Goal: Check status: Check status

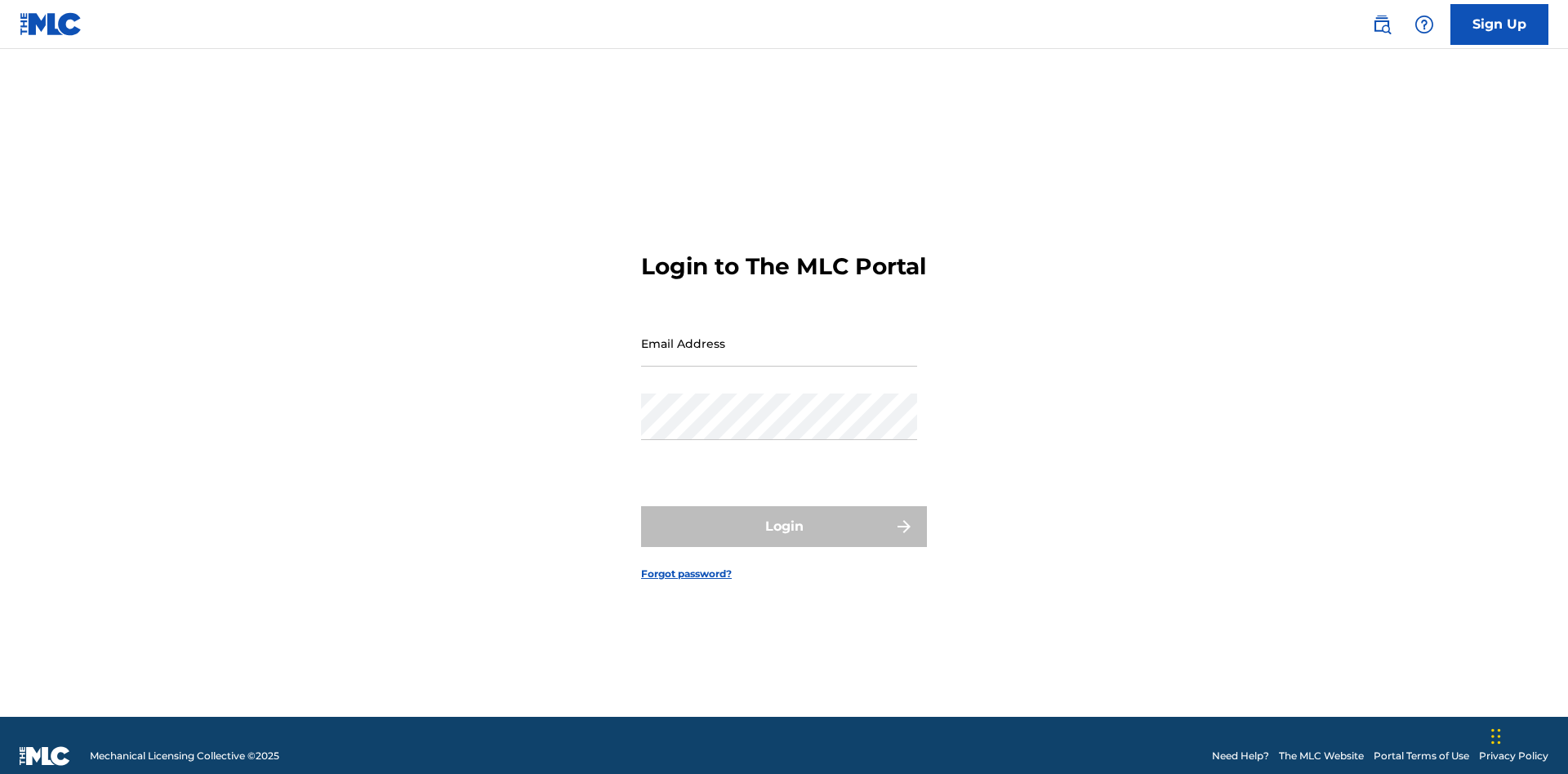
scroll to position [21, 0]
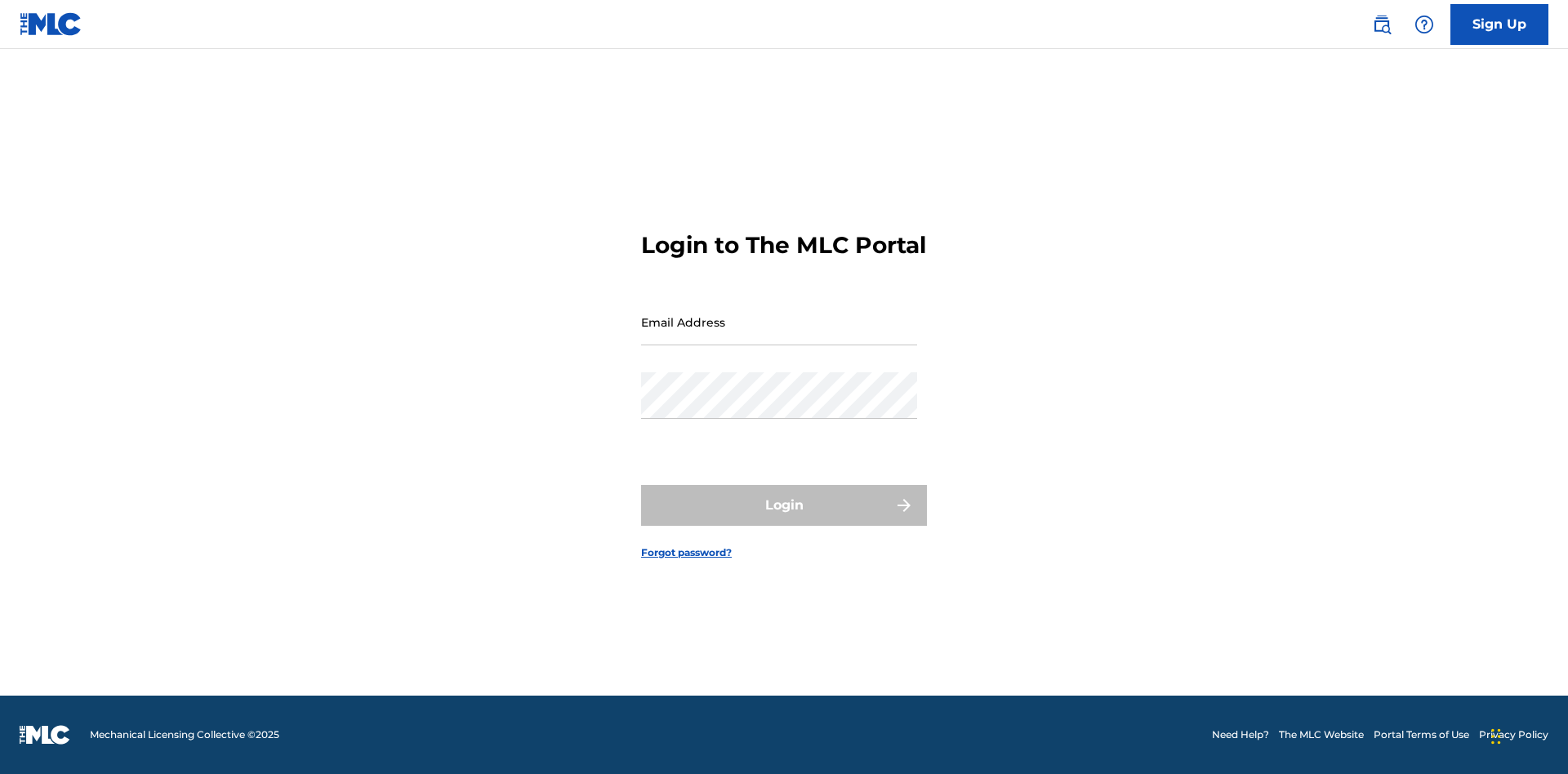
click at [779, 336] on input "Email Address" at bounding box center [779, 322] width 276 height 47
type input "[EMAIL_ADDRESS][DOMAIN_NAME]"
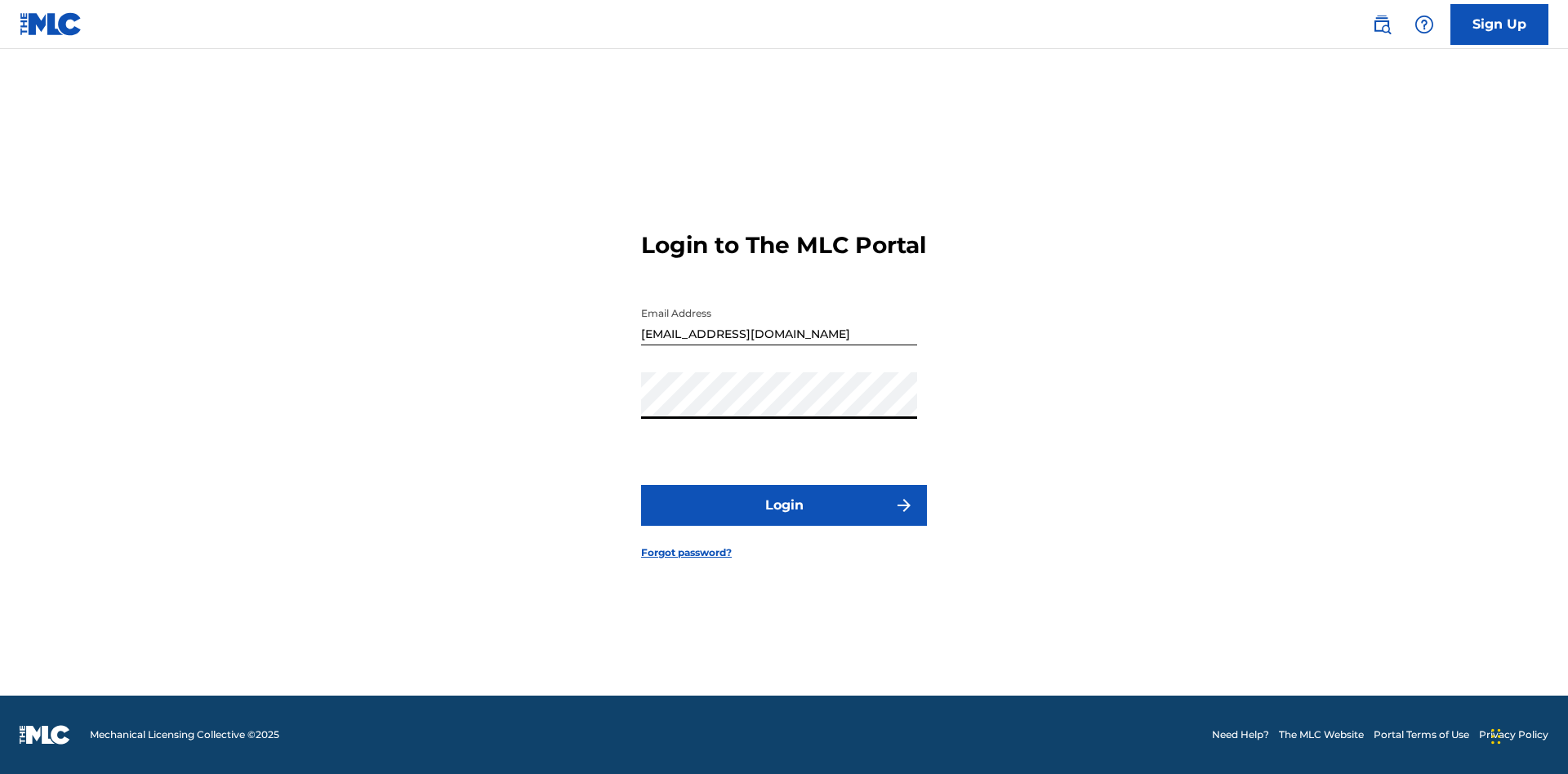
click at [784, 520] on button "Login" at bounding box center [784, 505] width 286 height 41
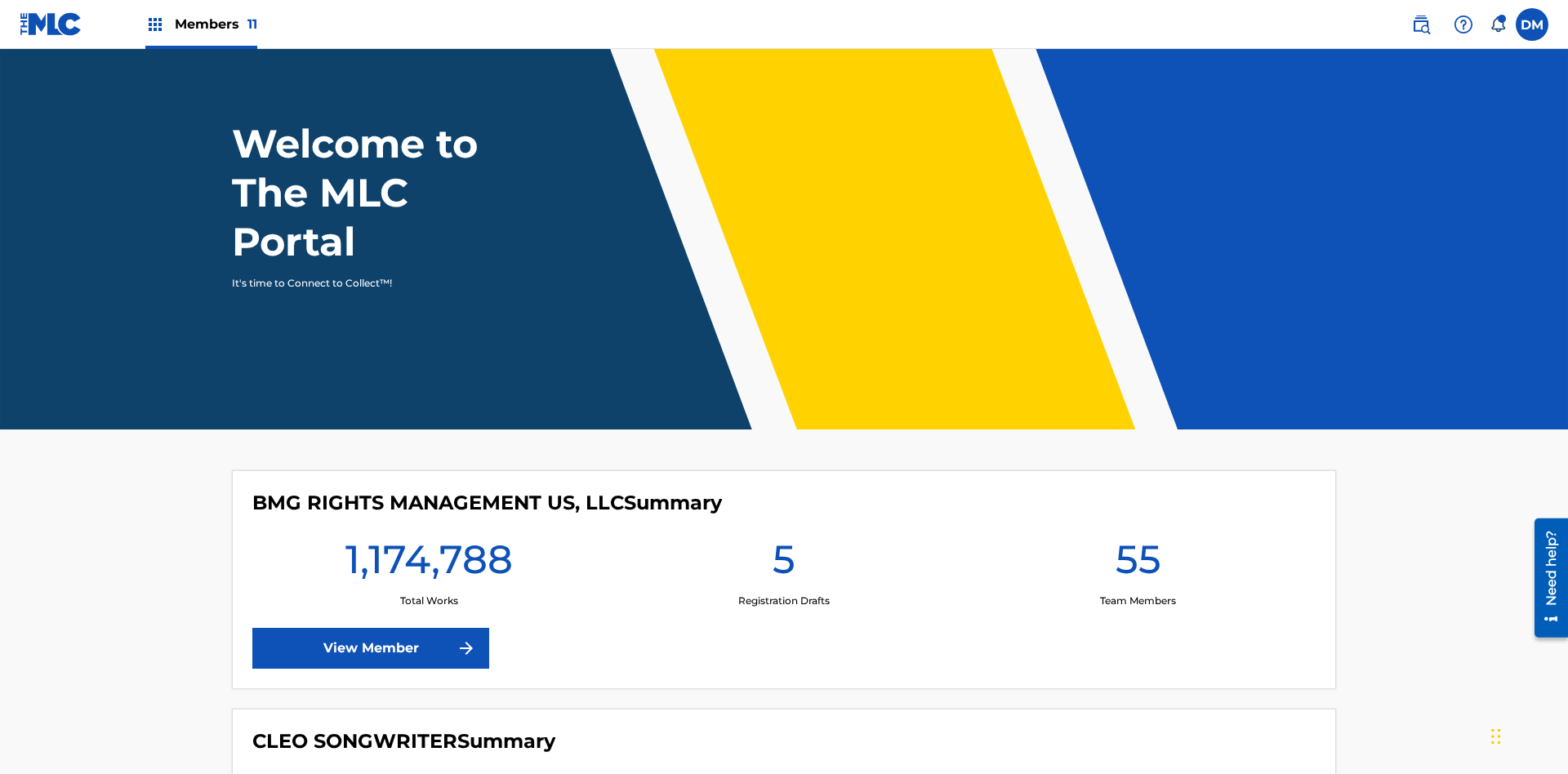
click at [201, 24] on span "Members 11" at bounding box center [216, 24] width 83 height 19
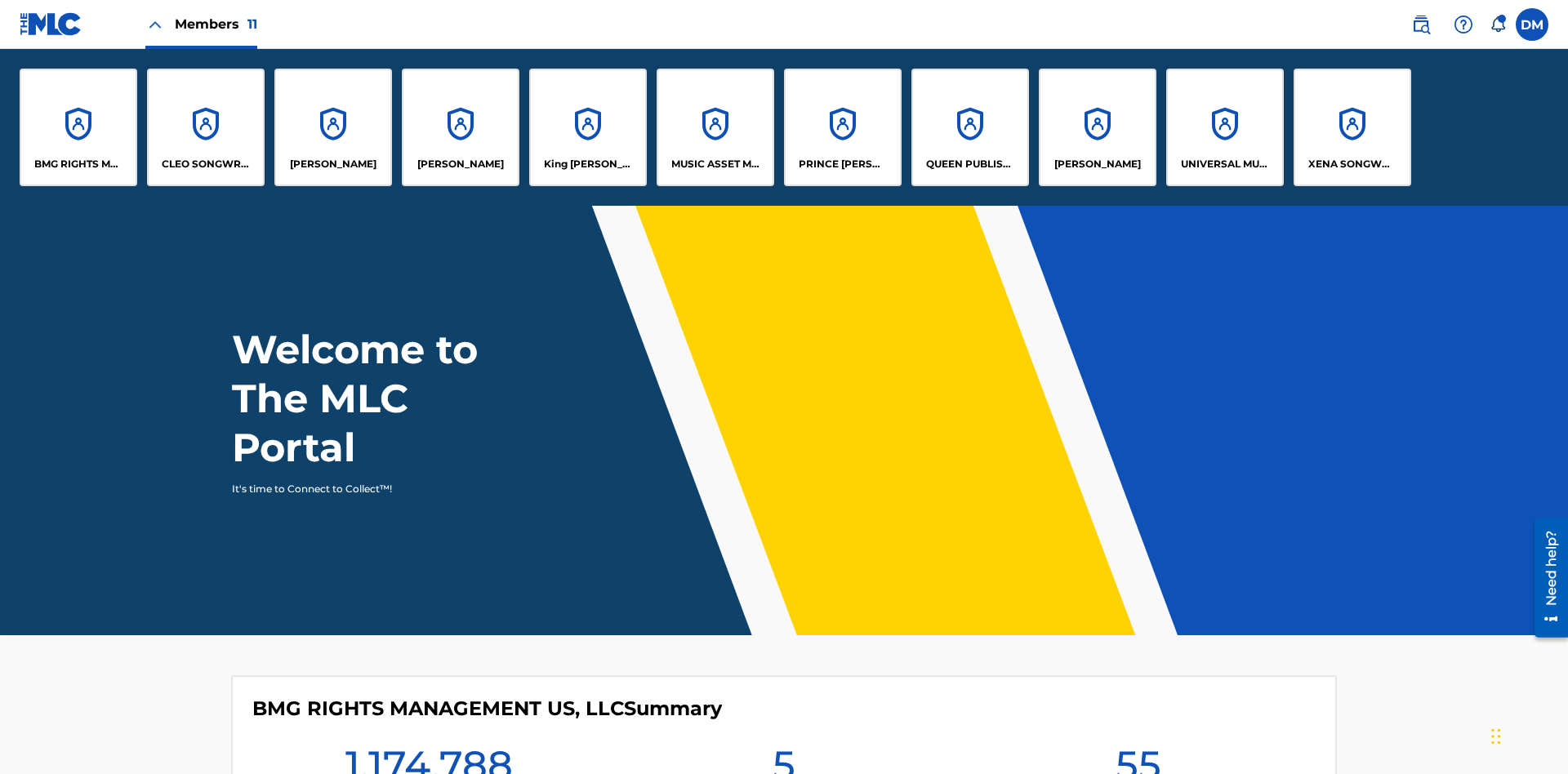
click at [1224, 164] on p "UNIVERSAL MUSIC PUB GROUP" at bounding box center [1225, 163] width 89 height 15
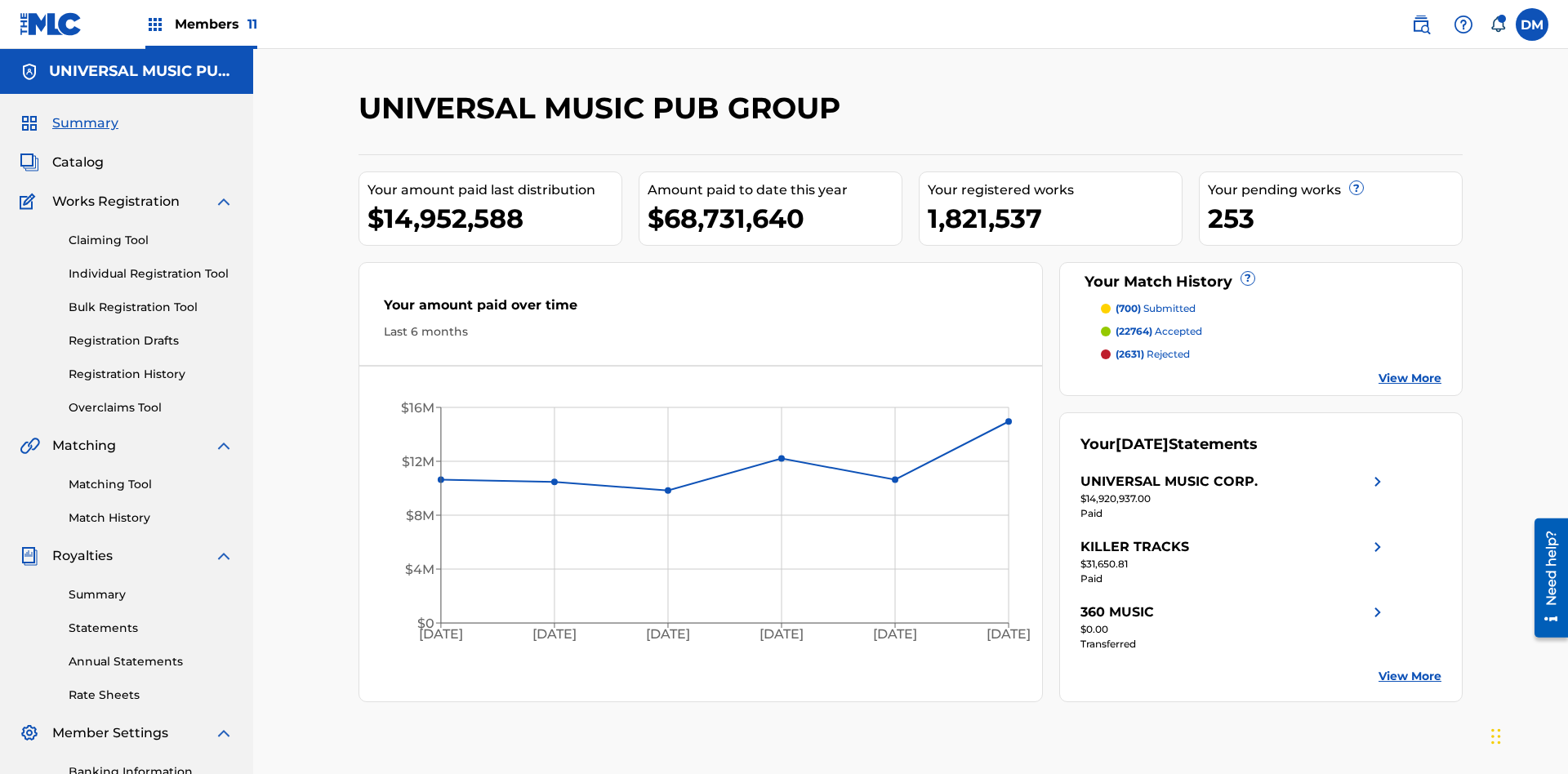
click at [84, 114] on span "Summary" at bounding box center [85, 124] width 66 height 20
click at [1128, 302] on span "(700)" at bounding box center [1127, 308] width 25 height 12
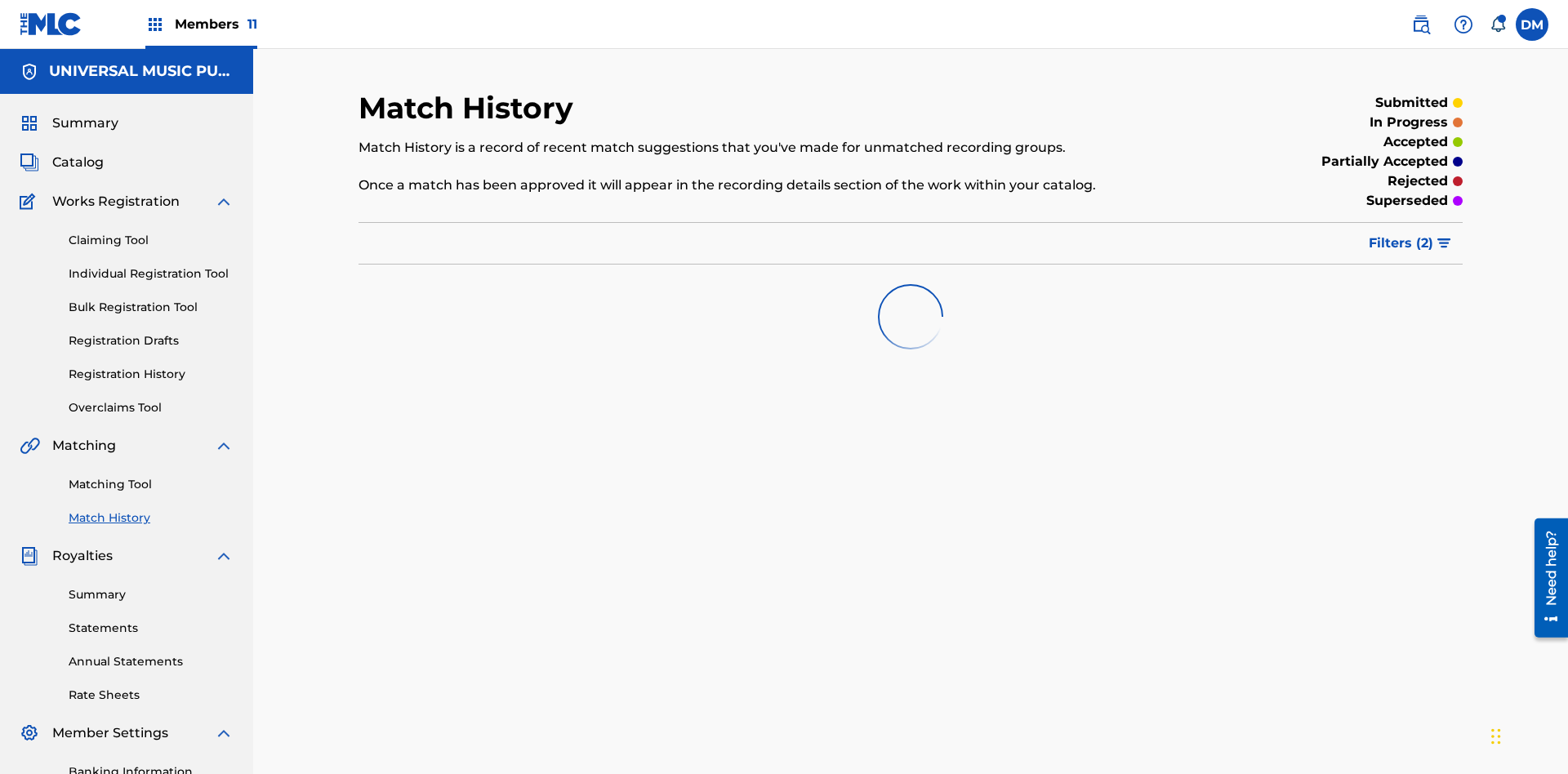
click at [1401, 234] on span "Filters ( 2 )" at bounding box center [1400, 244] width 65 height 20
click at [84, 114] on span "Summary" at bounding box center [85, 124] width 66 height 20
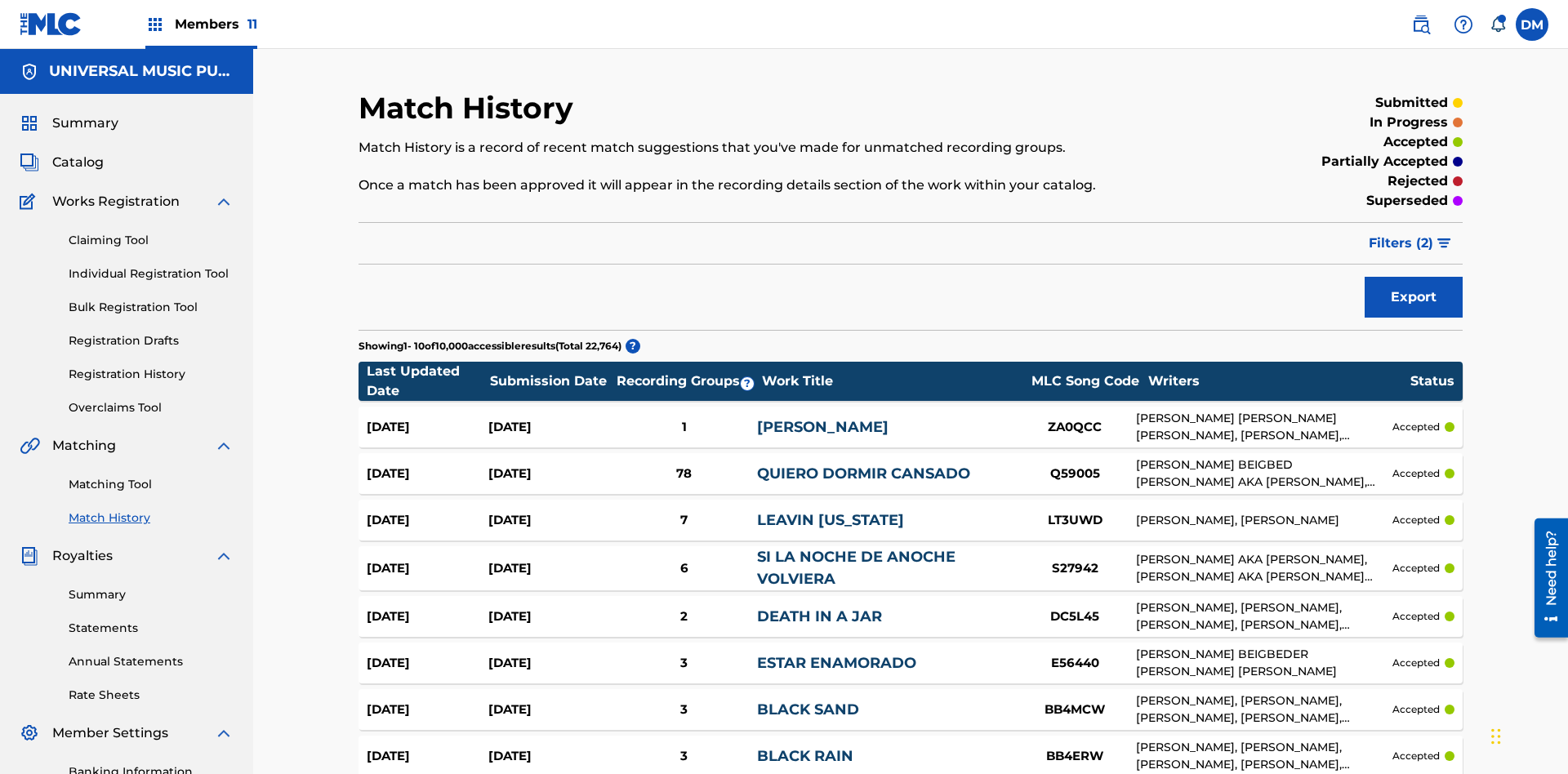
click at [1401, 234] on span "Filters ( 2 )" at bounding box center [1400, 244] width 65 height 20
click at [84, 114] on span "Summary" at bounding box center [85, 124] width 66 height 20
